Goal: Find specific page/section: Find specific page/section

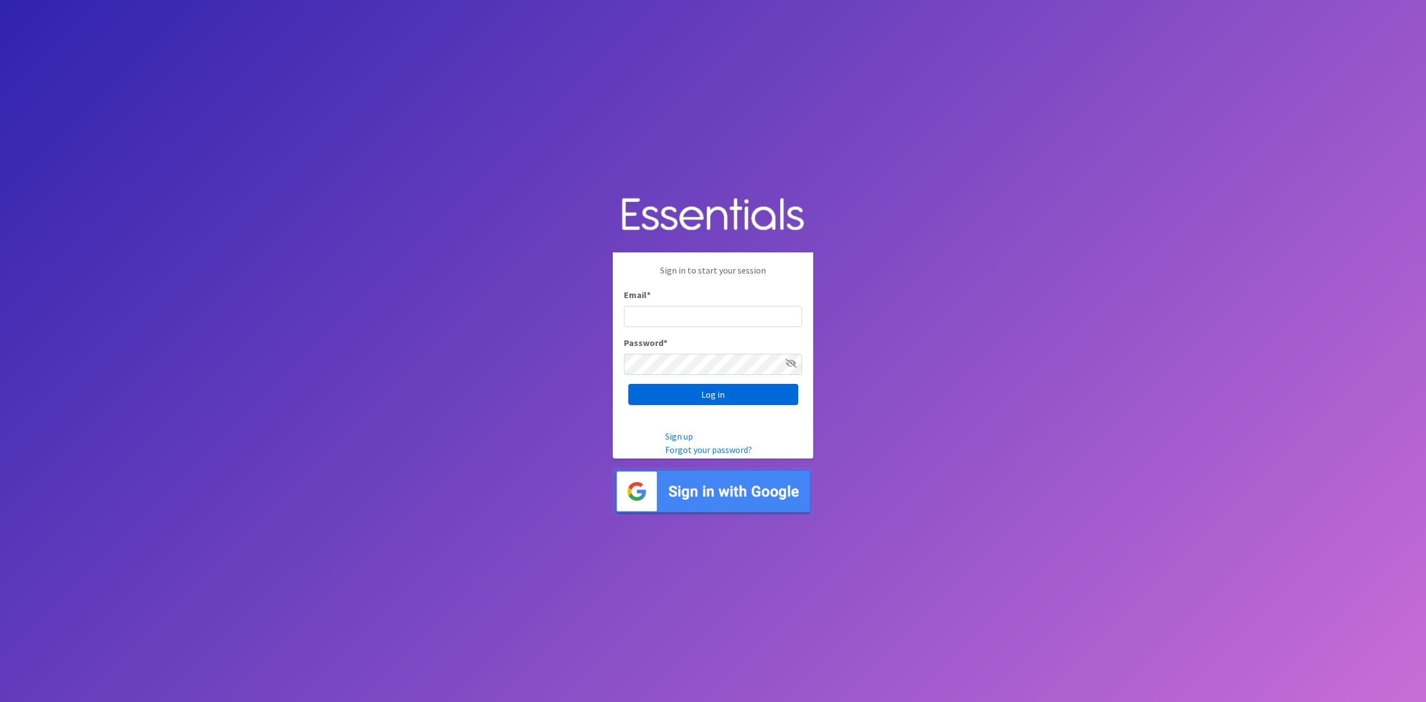
type input "analisacantu@austindiapers.org"
click at [751, 396] on input "Log in" at bounding box center [713, 394] width 170 height 21
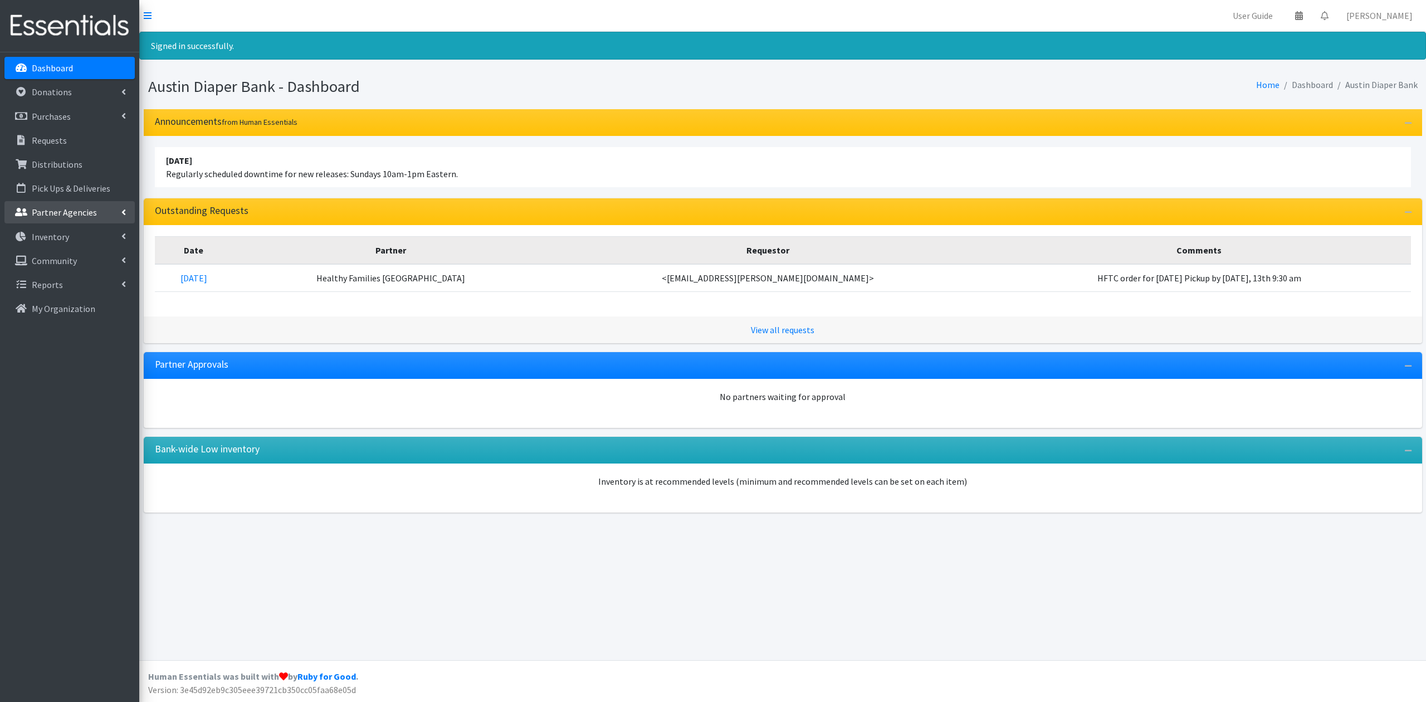
click at [64, 213] on p "Partner Agencies" at bounding box center [64, 212] width 65 height 11
click at [80, 236] on link "All Partners" at bounding box center [69, 237] width 130 height 22
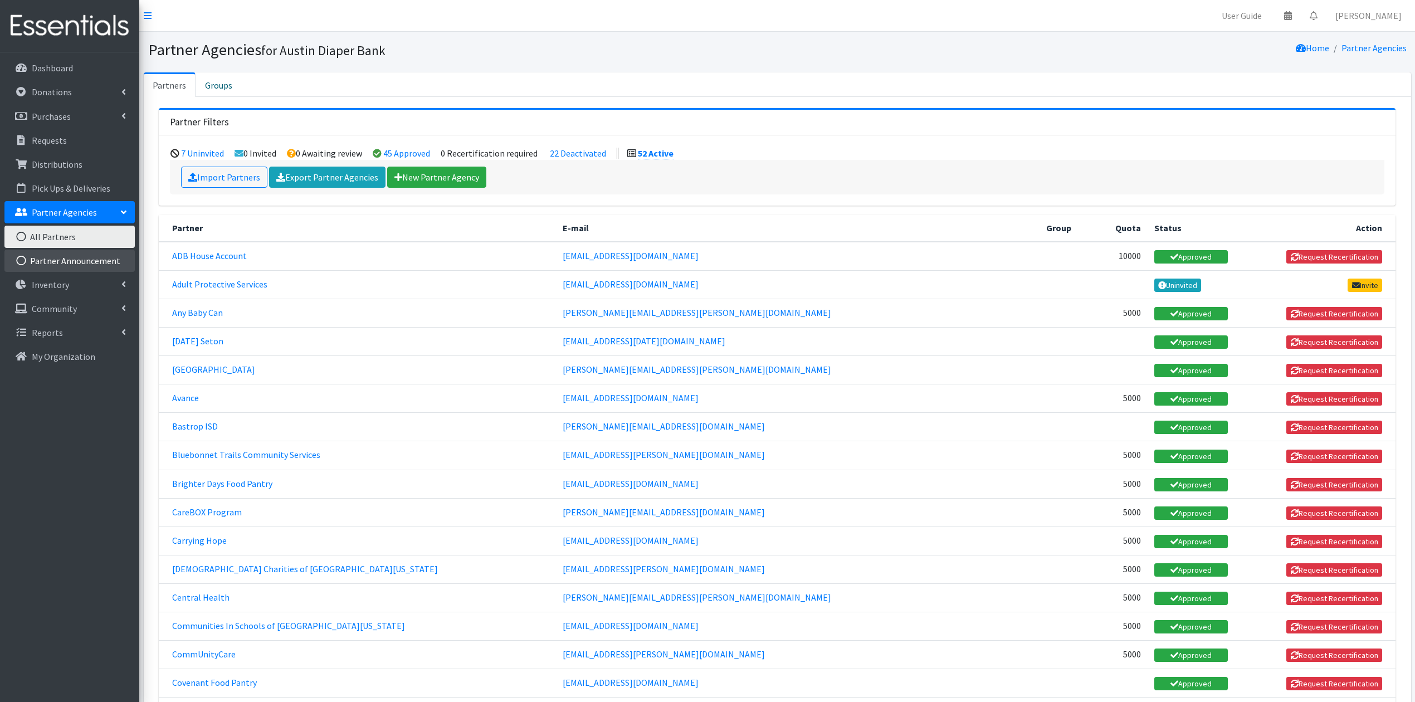
click at [90, 259] on link "Partner Announcement" at bounding box center [69, 261] width 130 height 22
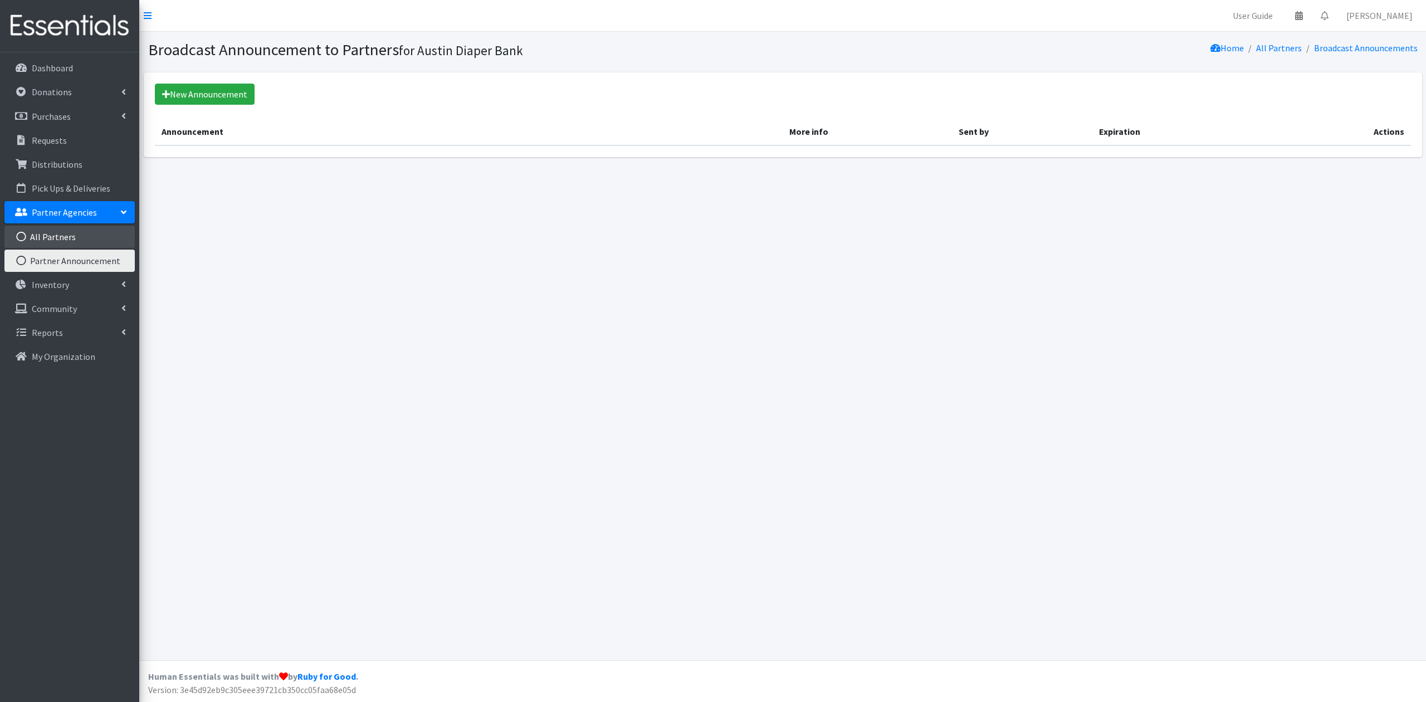
click at [90, 232] on link "All Partners" at bounding box center [69, 237] width 130 height 22
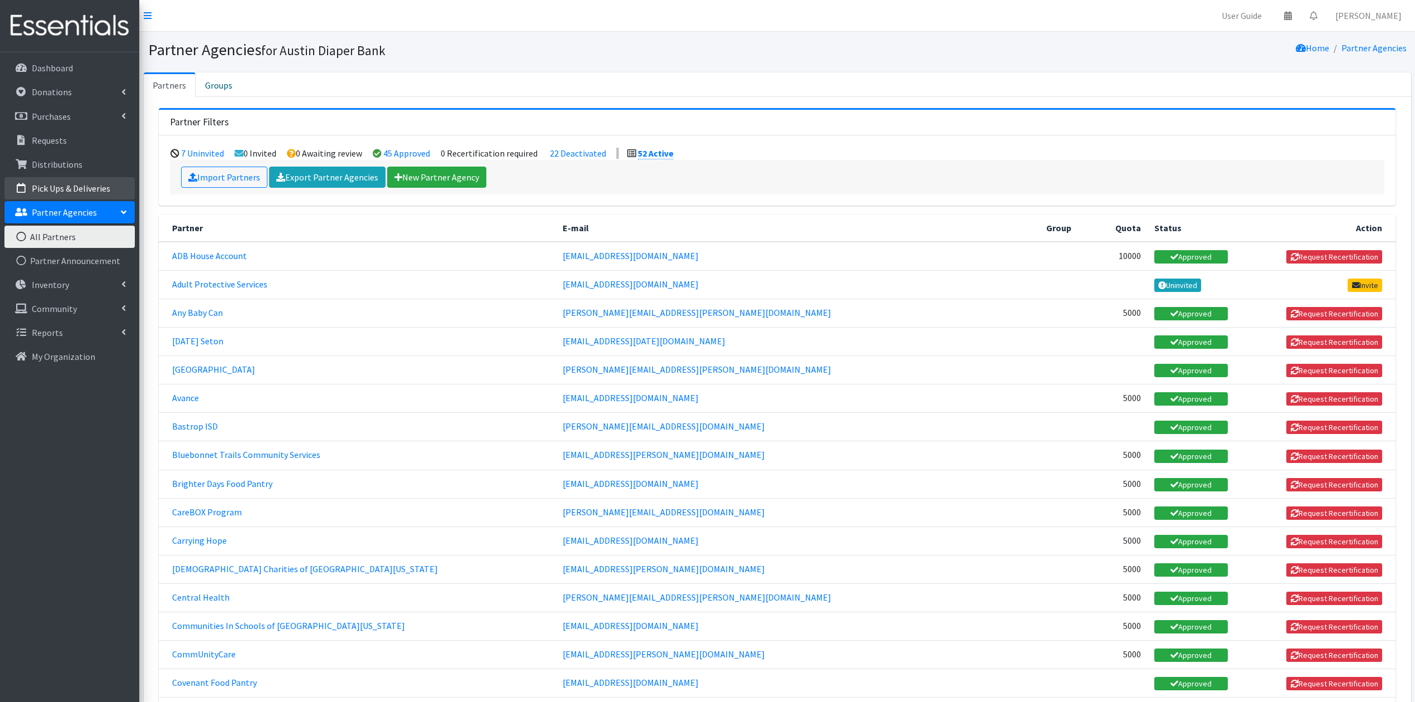
click at [104, 193] on p "Pick Ups & Deliveries" at bounding box center [71, 188] width 79 height 11
